Goal: Check status: Check status

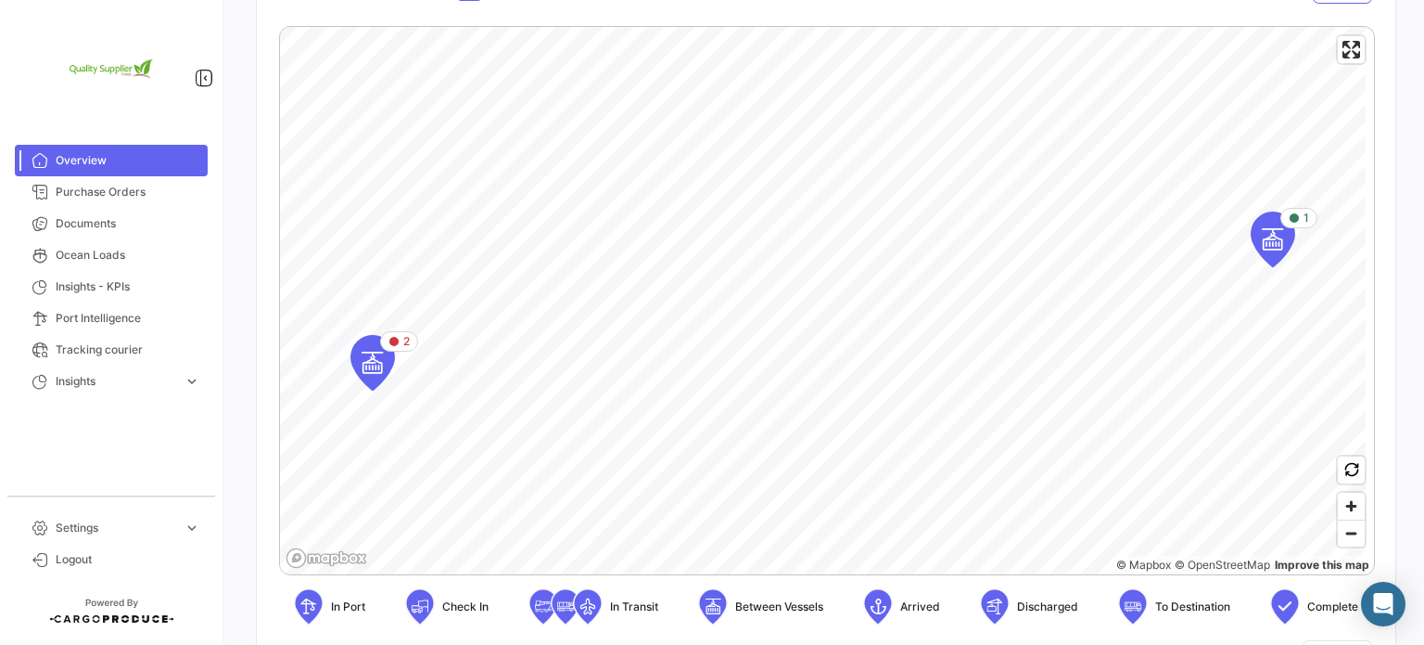
scroll to position [371, 0]
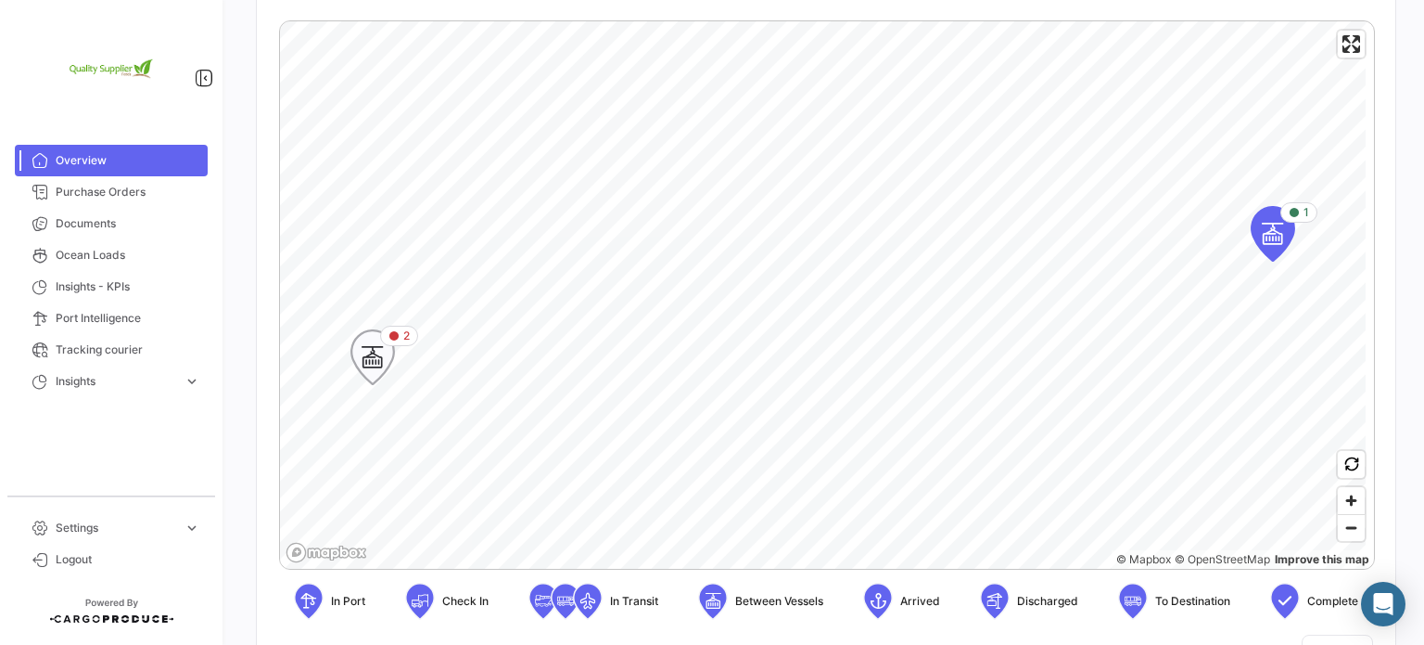
click at [387, 341] on div "2" at bounding box center [399, 335] width 38 height 20
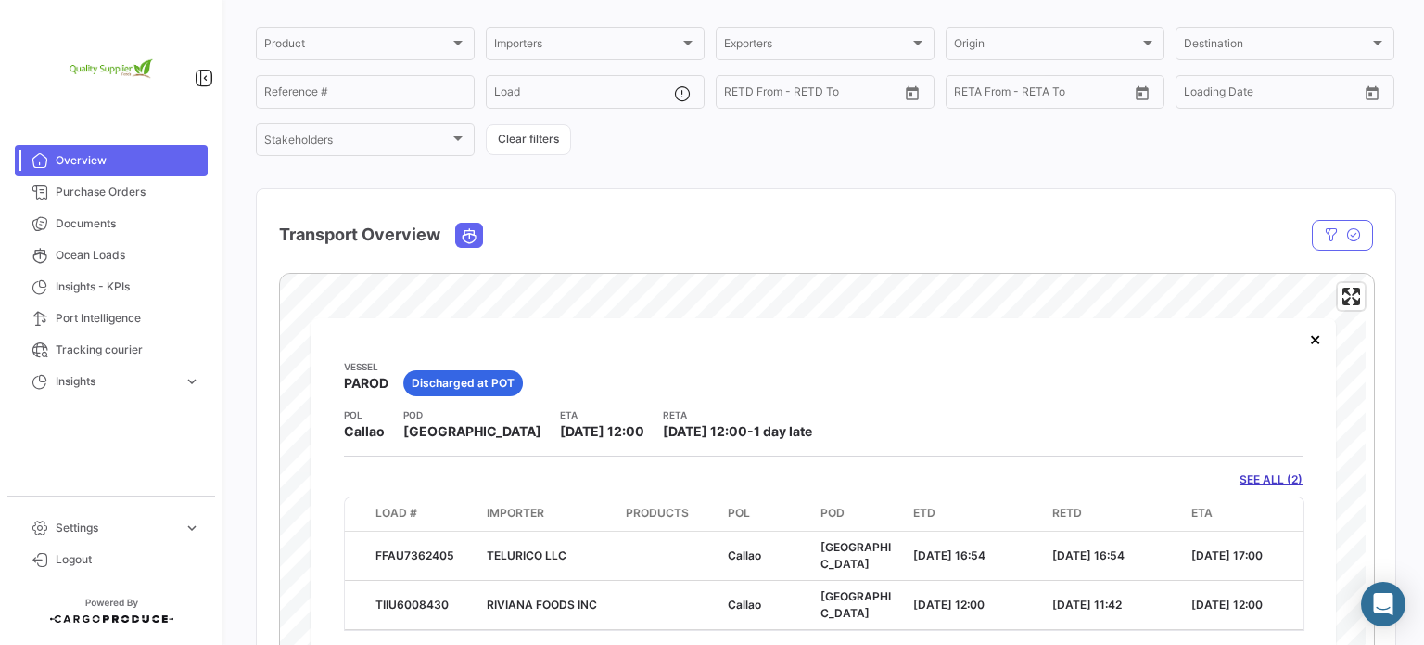
scroll to position [93, 0]
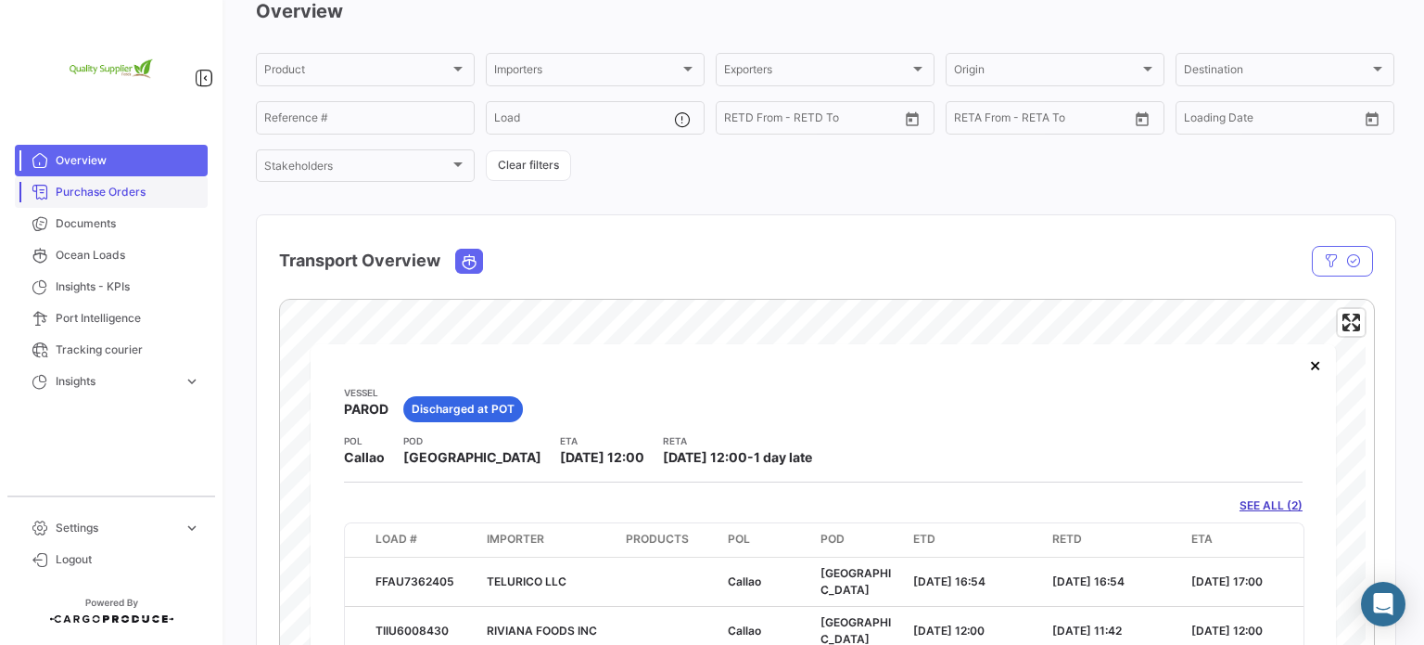
click at [142, 197] on span "Purchase Orders" at bounding box center [128, 192] width 145 height 17
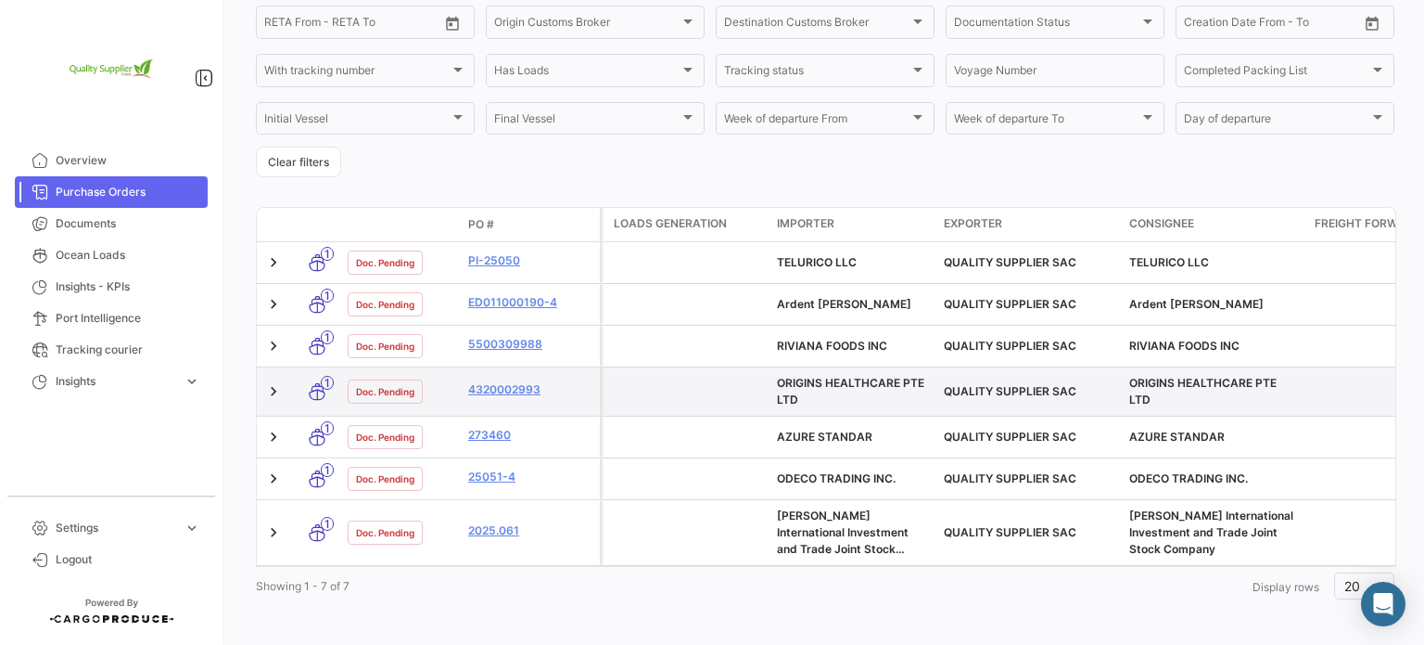
scroll to position [373, 0]
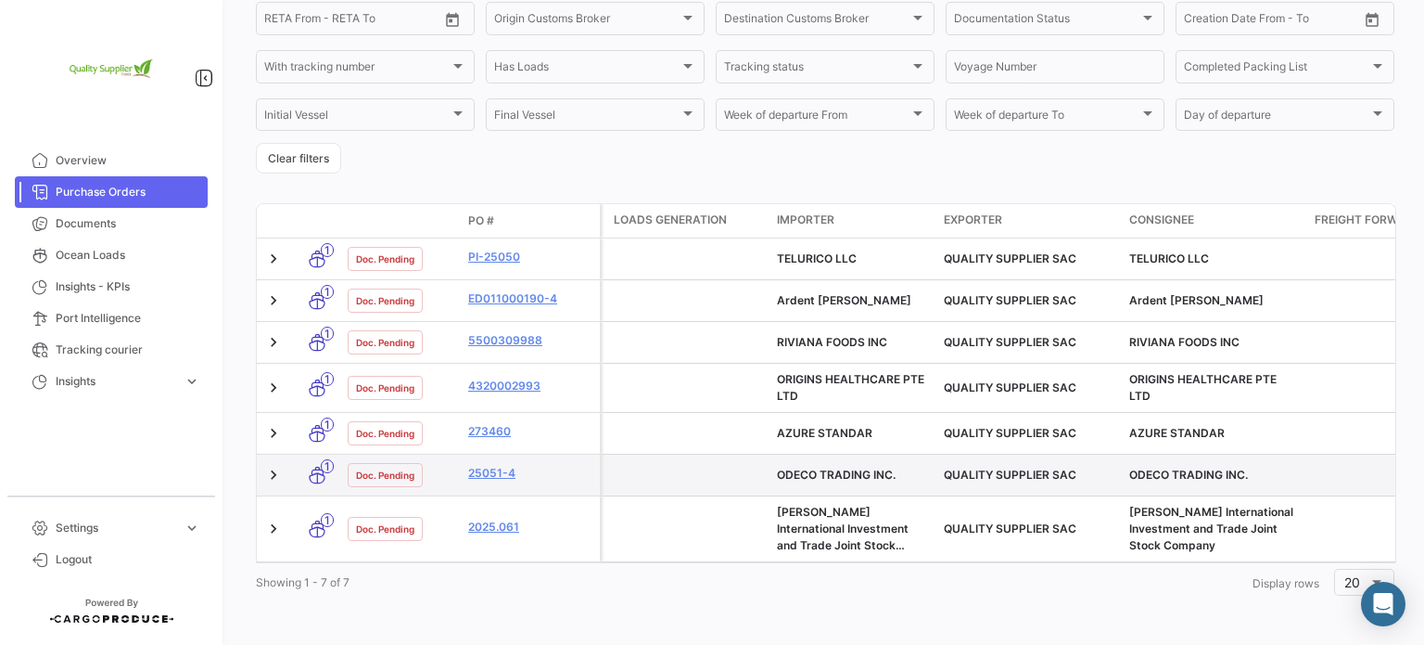
click at [845, 467] on span "ODECO TRADING INC." at bounding box center [836, 474] width 119 height 14
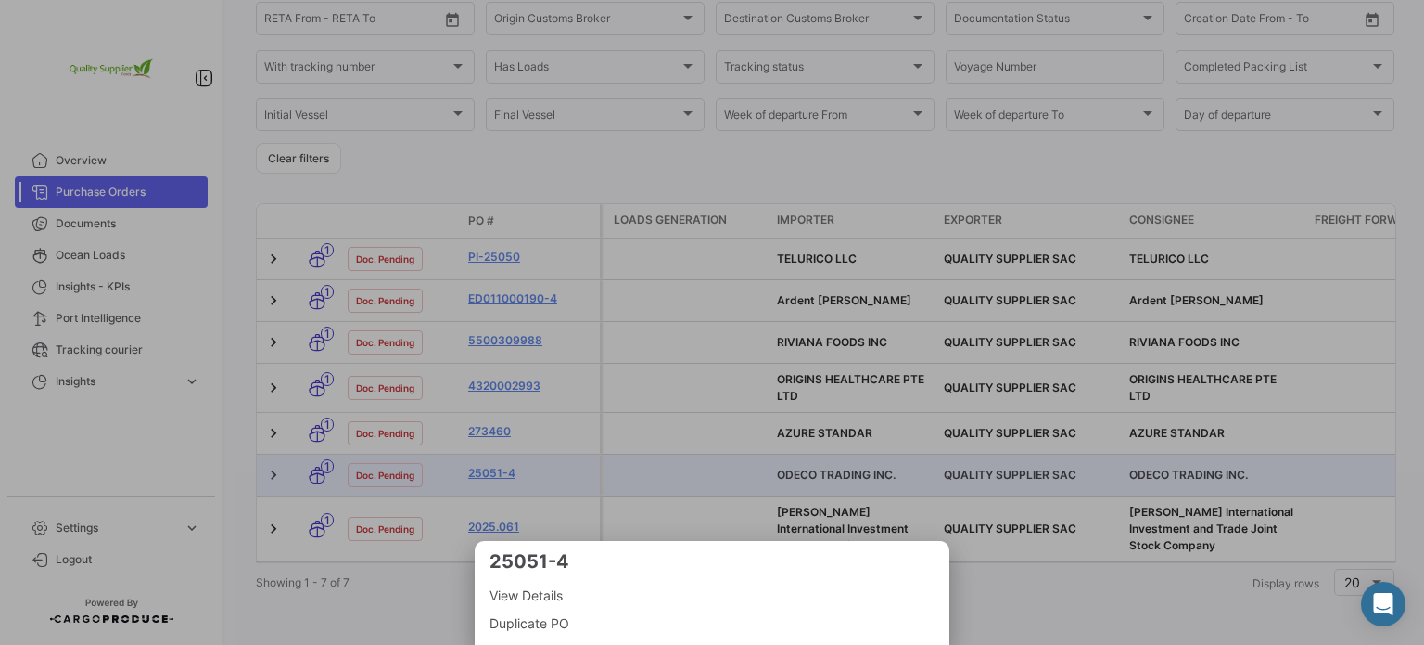
click at [542, 597] on span "View Details" at bounding box center [712, 595] width 445 height 22
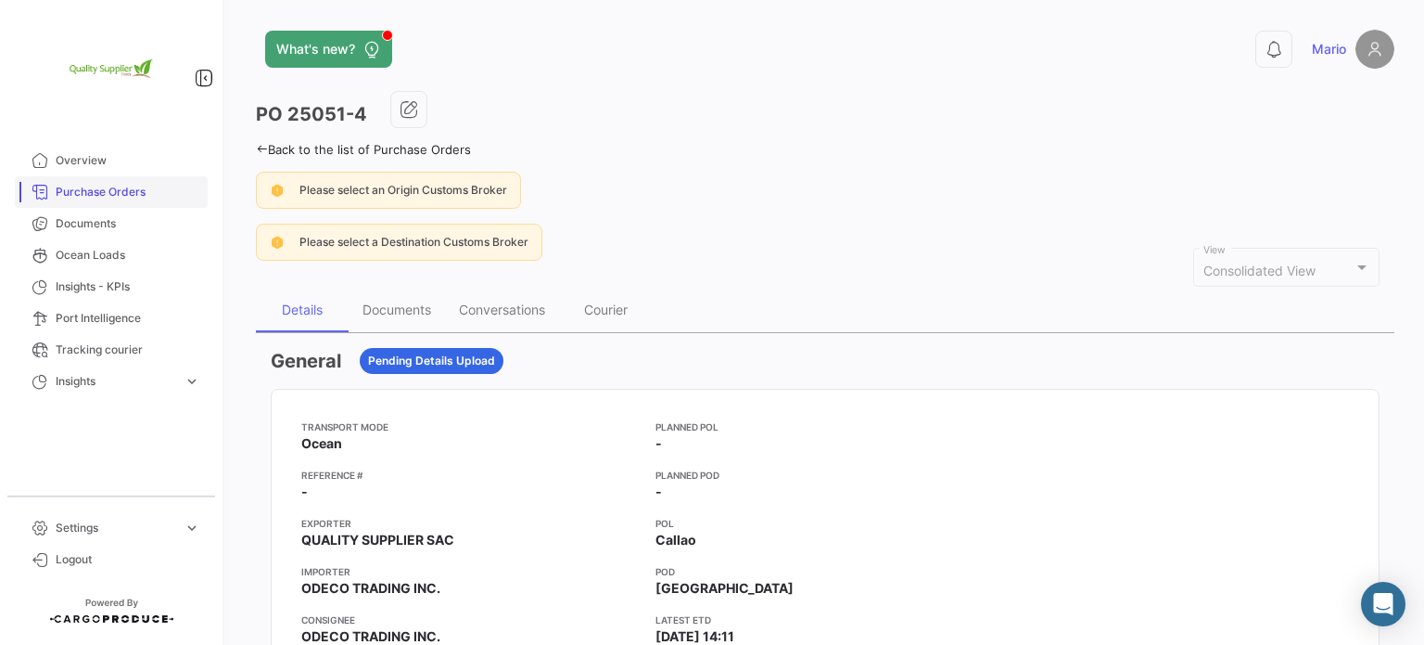
click at [112, 184] on span "Purchase Orders" at bounding box center [128, 192] width 145 height 17
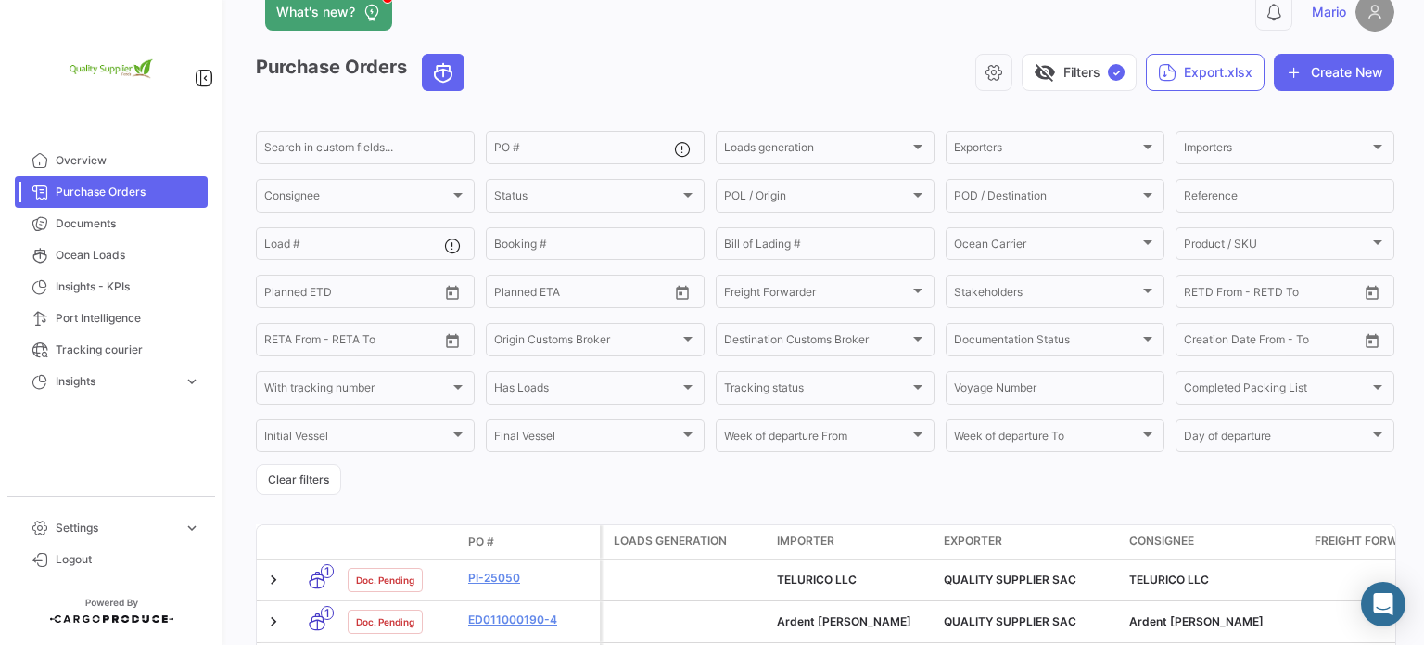
scroll to position [373, 0]
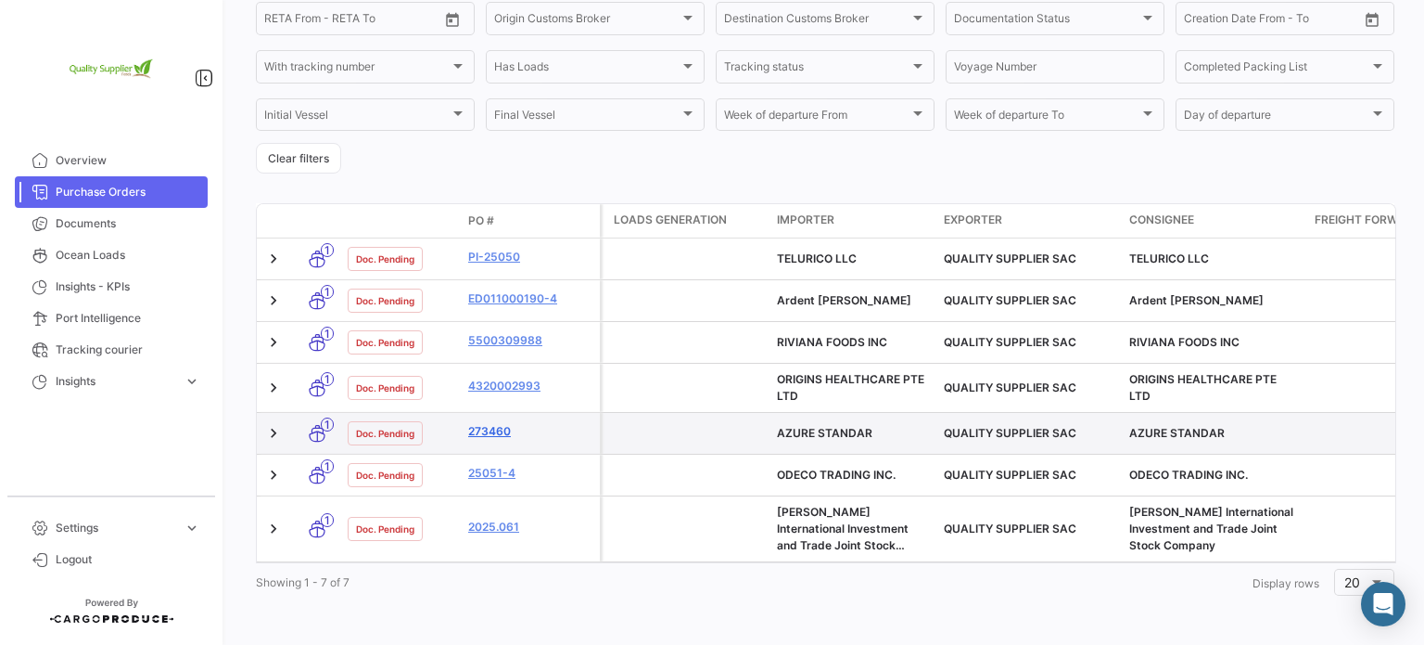
click at [489, 423] on link "273460" at bounding box center [530, 431] width 124 height 17
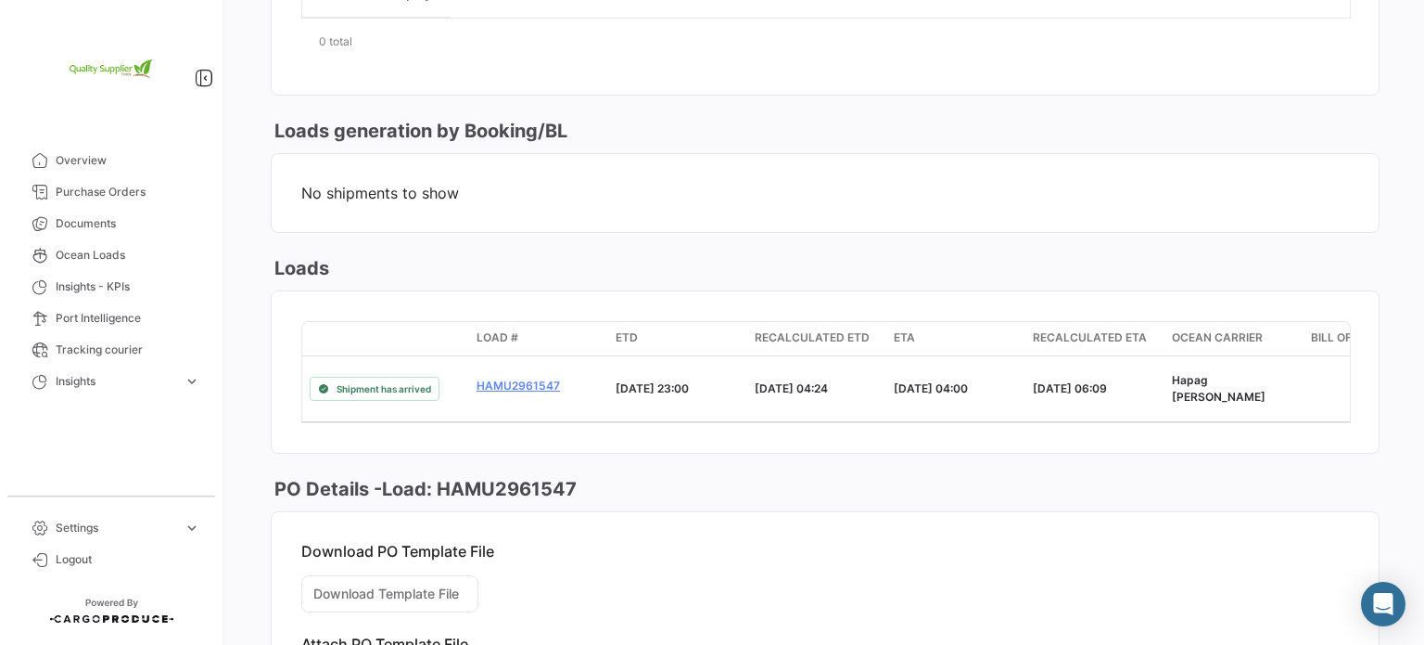
scroll to position [900, 0]
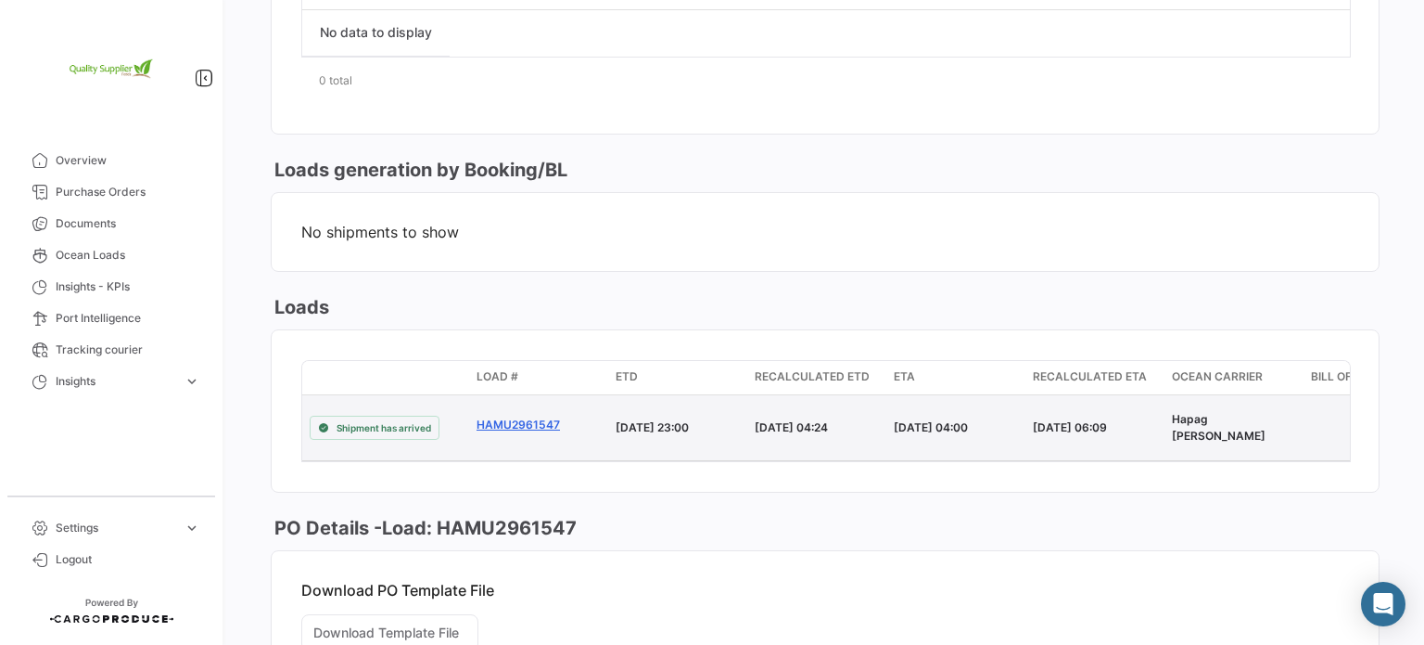
click at [525, 418] on link "HAMU2961547" at bounding box center [539, 424] width 124 height 17
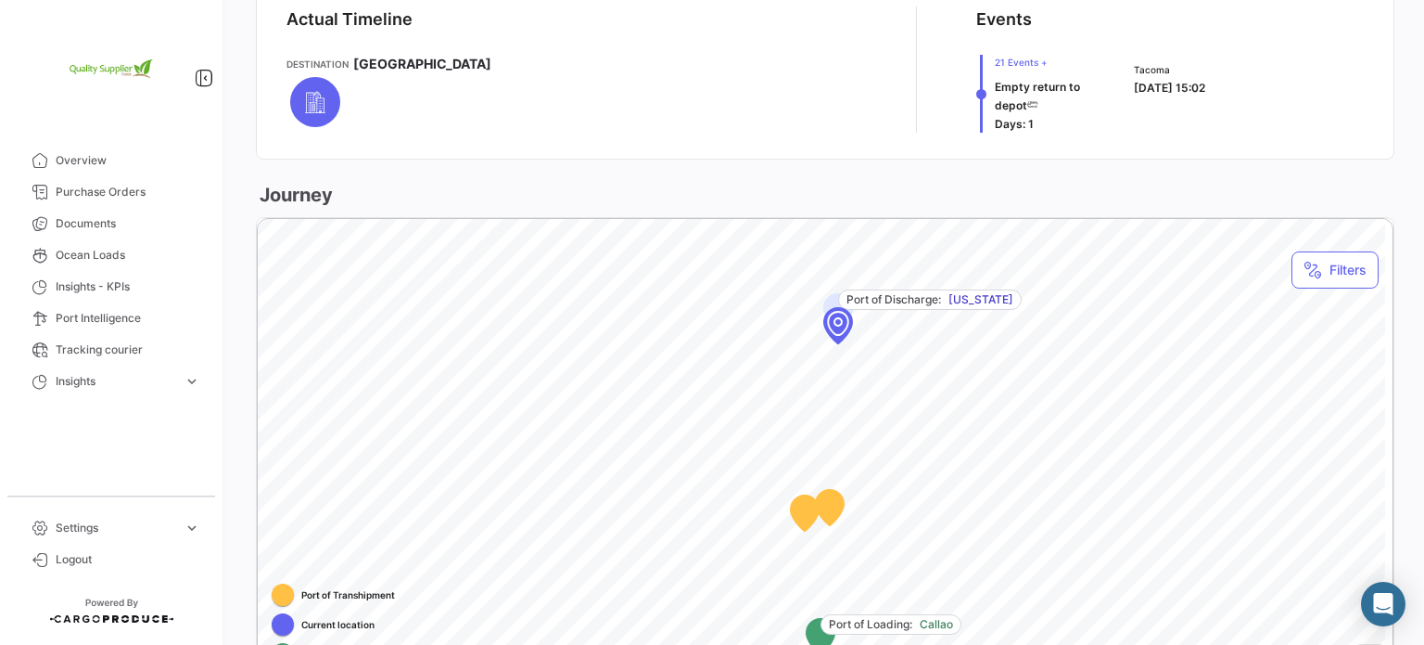
scroll to position [774, 0]
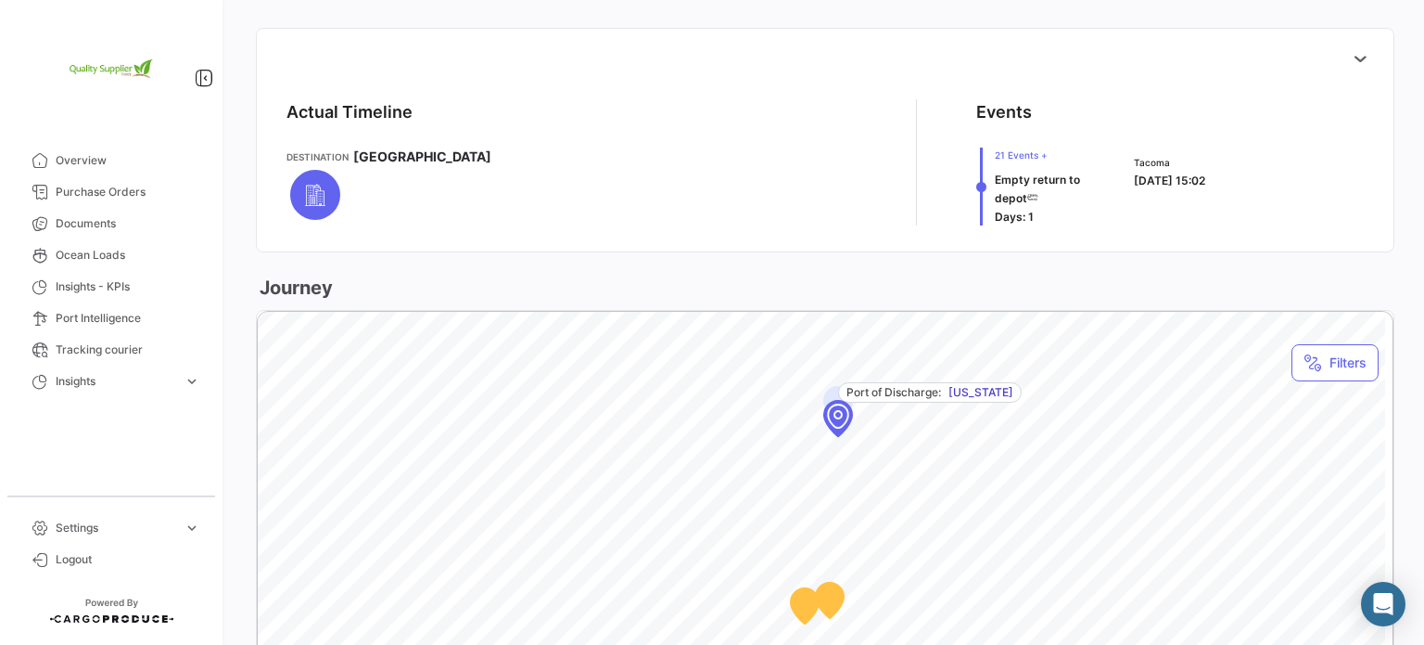
click at [838, 422] on div "Map marker" at bounding box center [837, 415] width 167 height 167
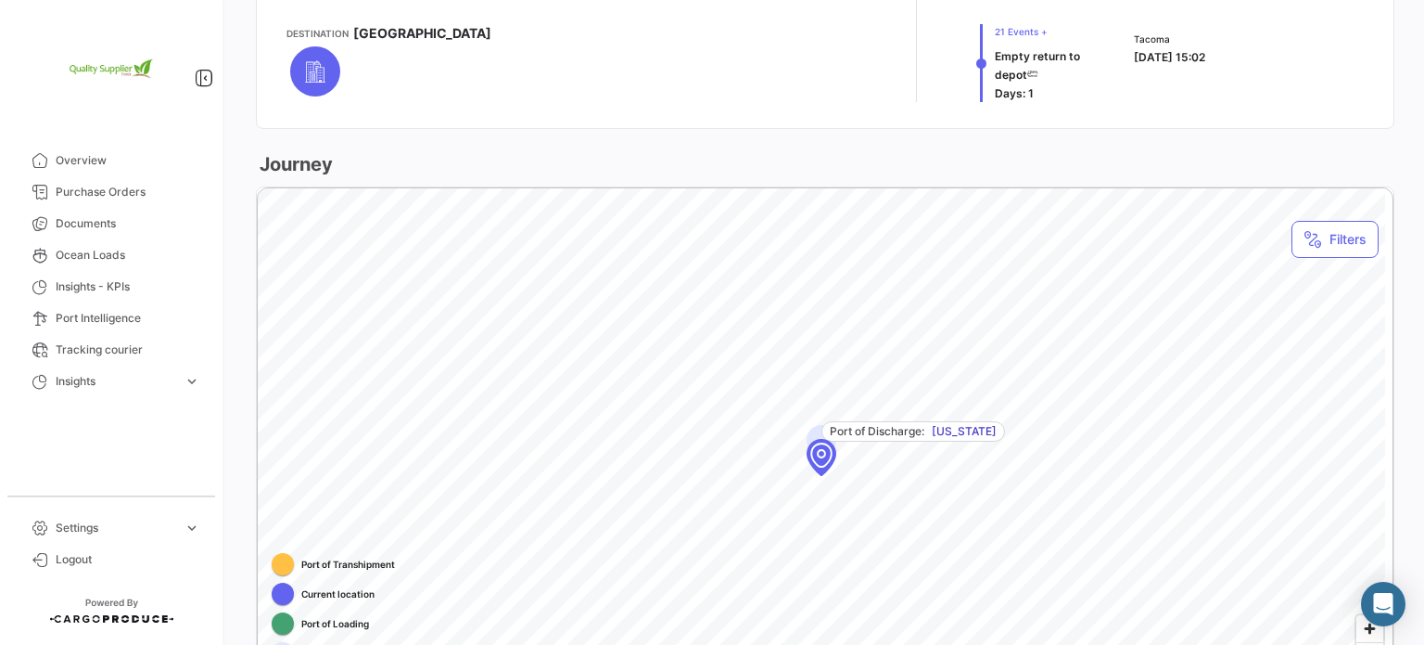
scroll to position [867, 0]
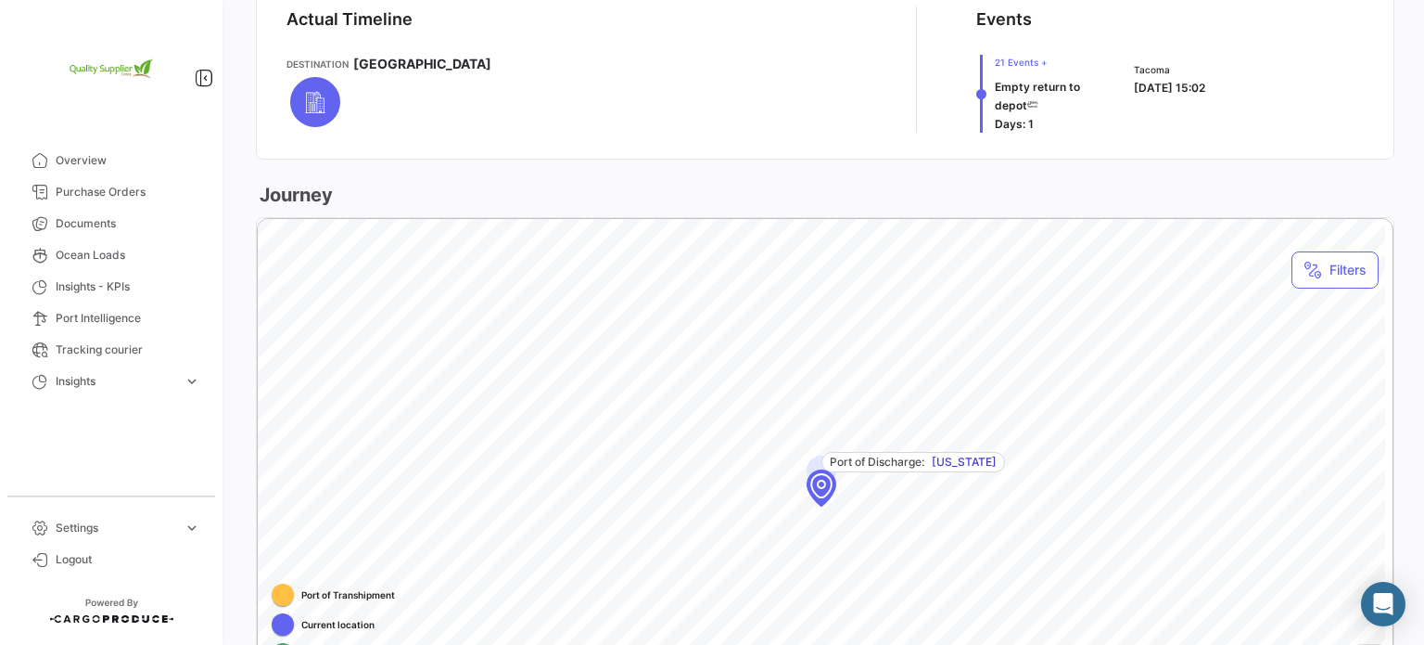
click at [1039, 61] on span "21 Events +" at bounding box center [1054, 62] width 118 height 15
click at [1034, 64] on span "21 Events +" at bounding box center [1054, 62] width 118 height 15
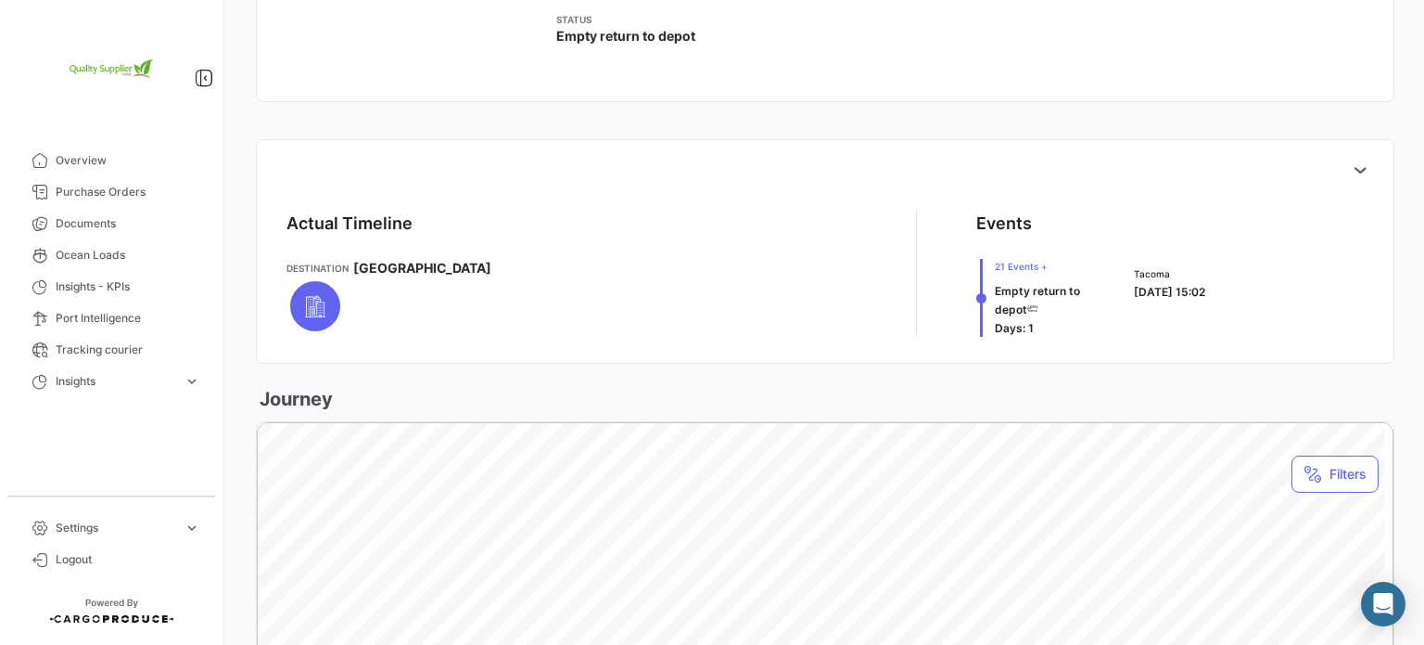
scroll to position [589, 0]
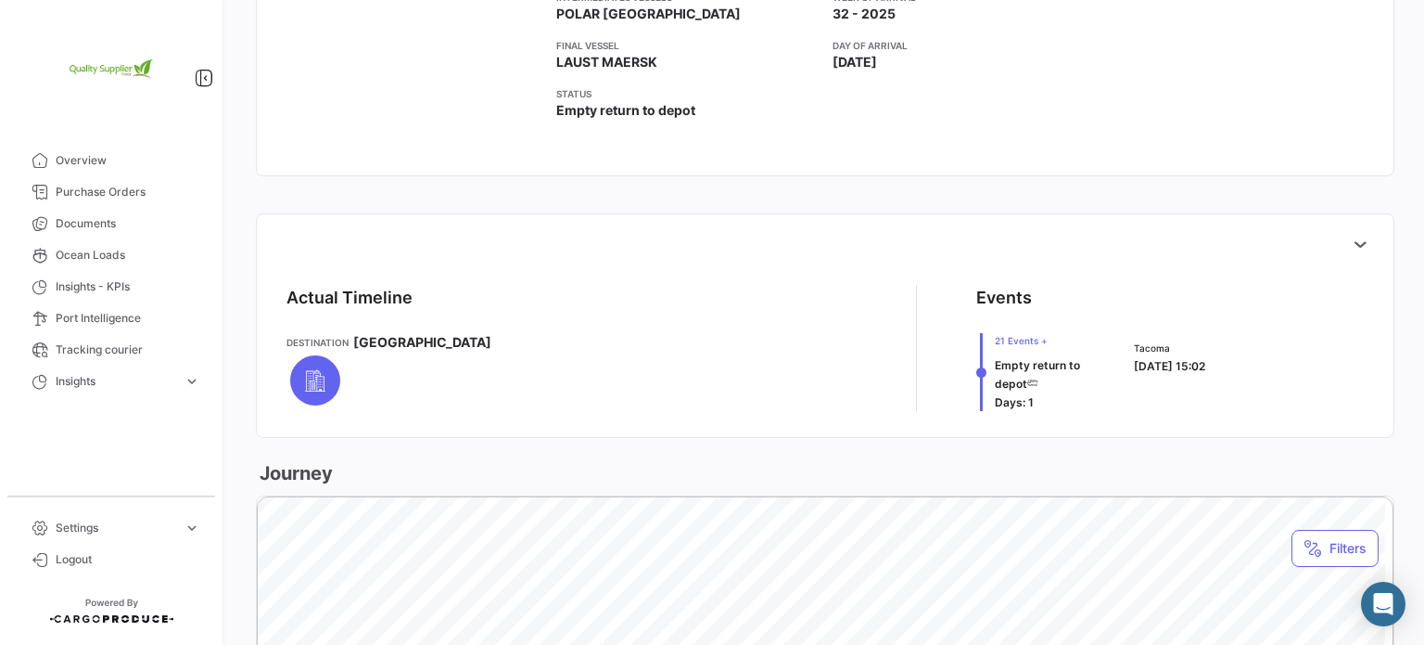
drag, startPoint x: 976, startPoint y: 374, endPoint x: 976, endPoint y: 342, distance: 31.5
click at [976, 342] on div at bounding box center [981, 372] width 11 height 78
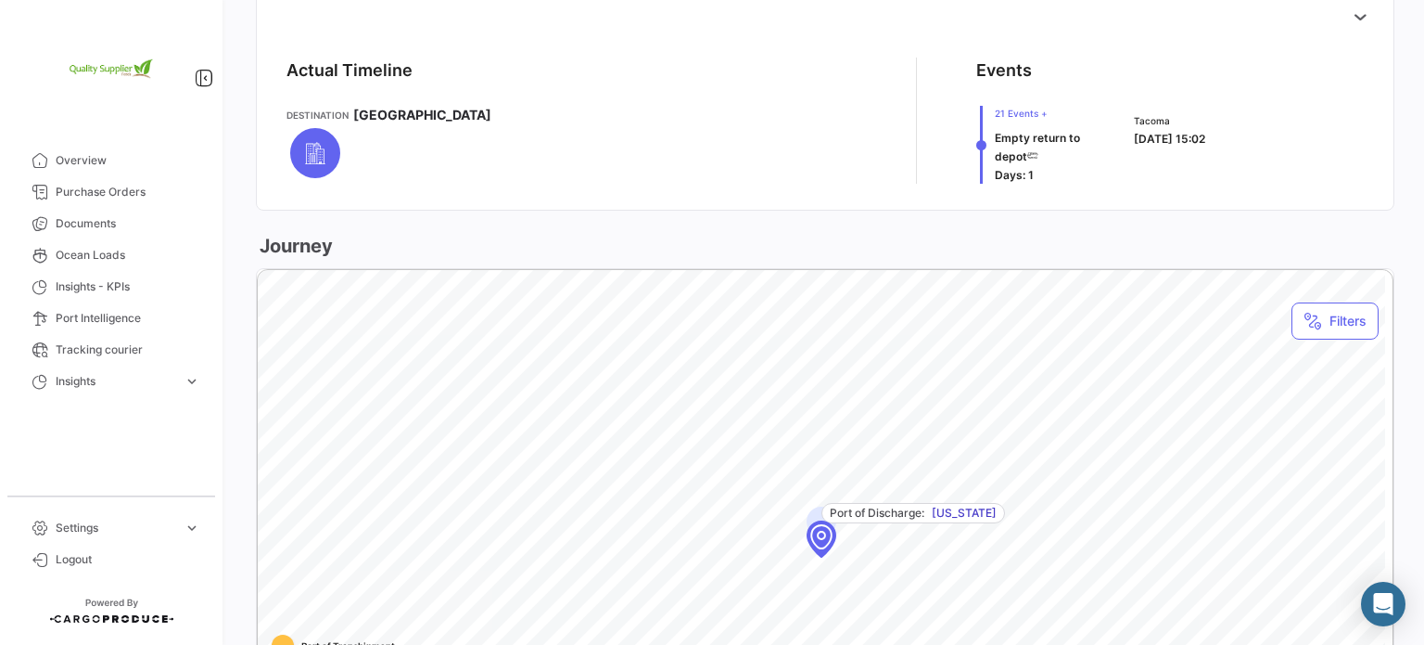
scroll to position [867, 0]
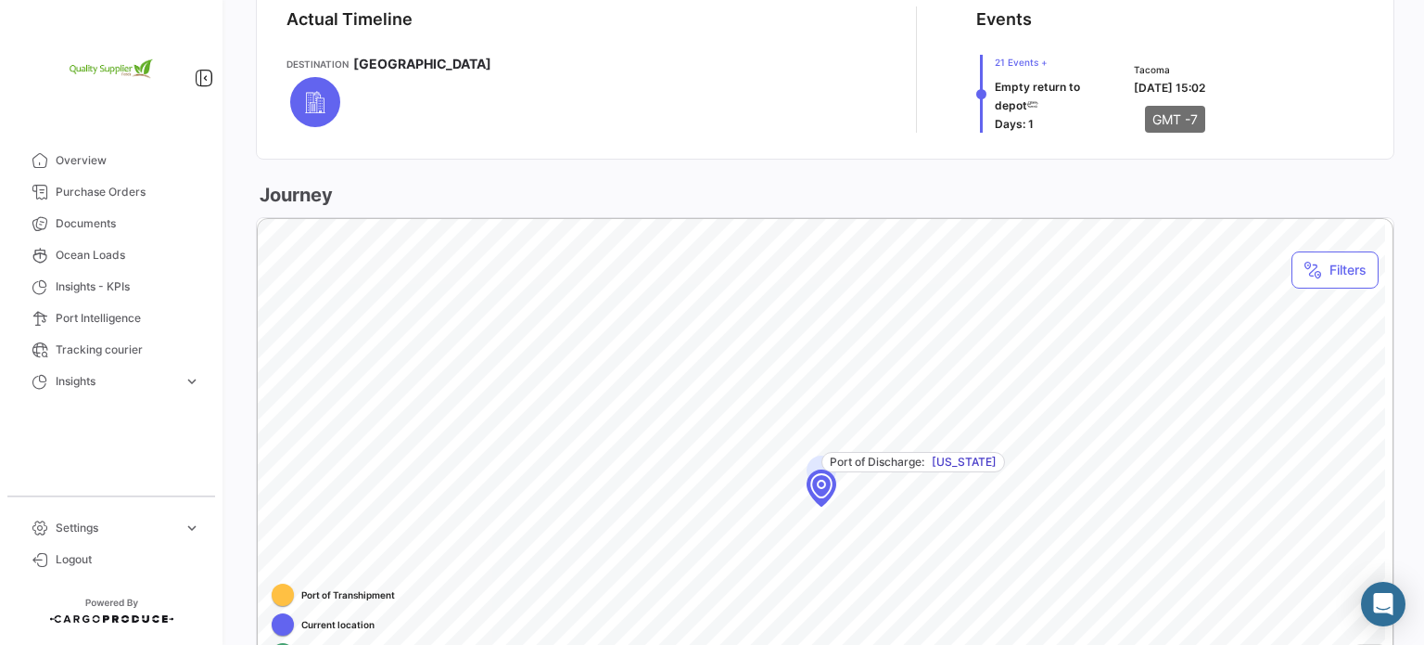
click at [1151, 88] on span "[DATE] 15:02" at bounding box center [1169, 88] width 71 height 14
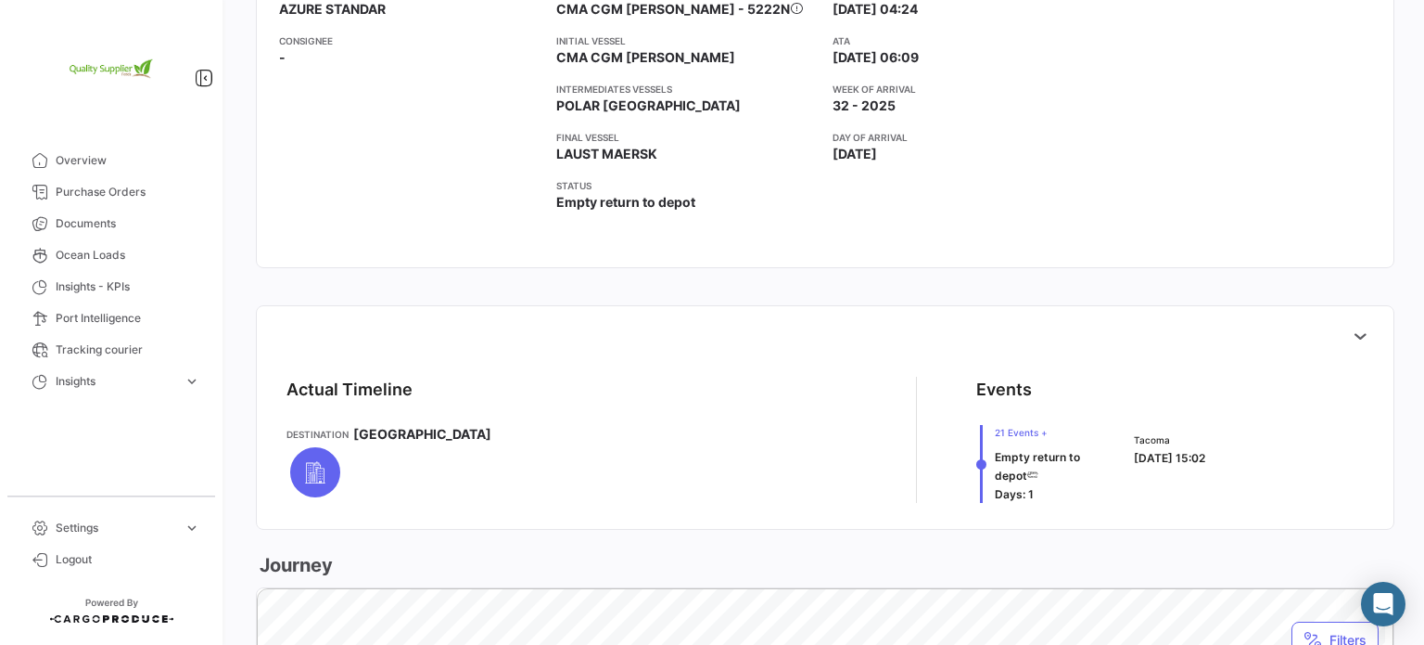
scroll to position [496, 0]
